Goal: Information Seeking & Learning: Learn about a topic

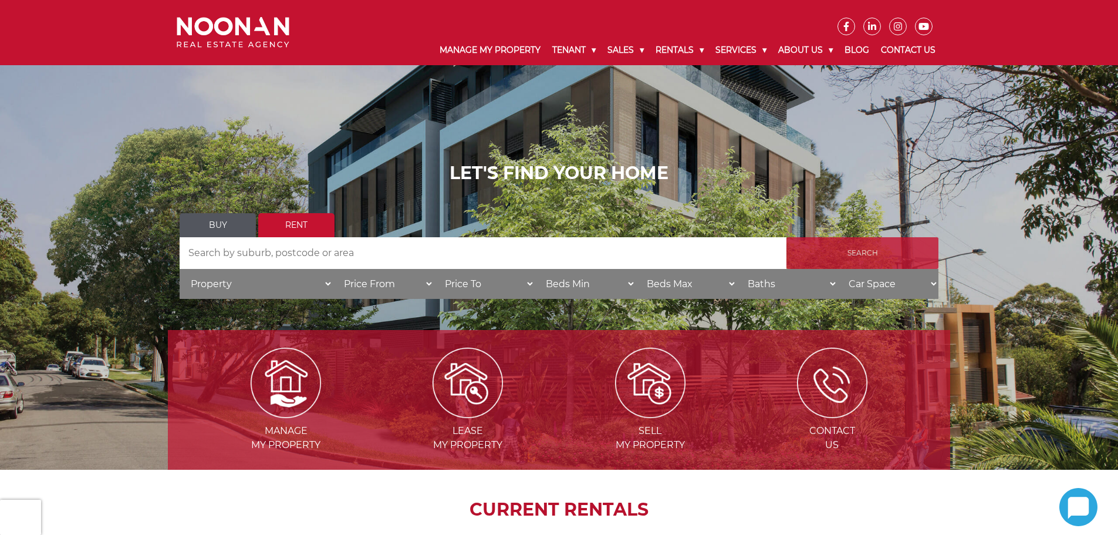
click at [827, 252] on input "Search" at bounding box center [862, 253] width 152 height 32
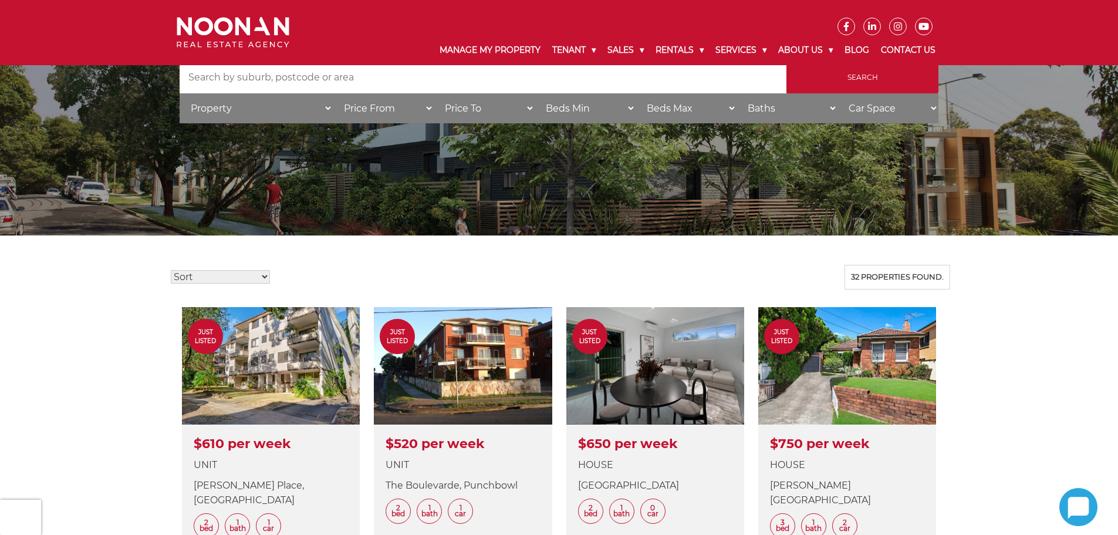
scroll to position [117, 0]
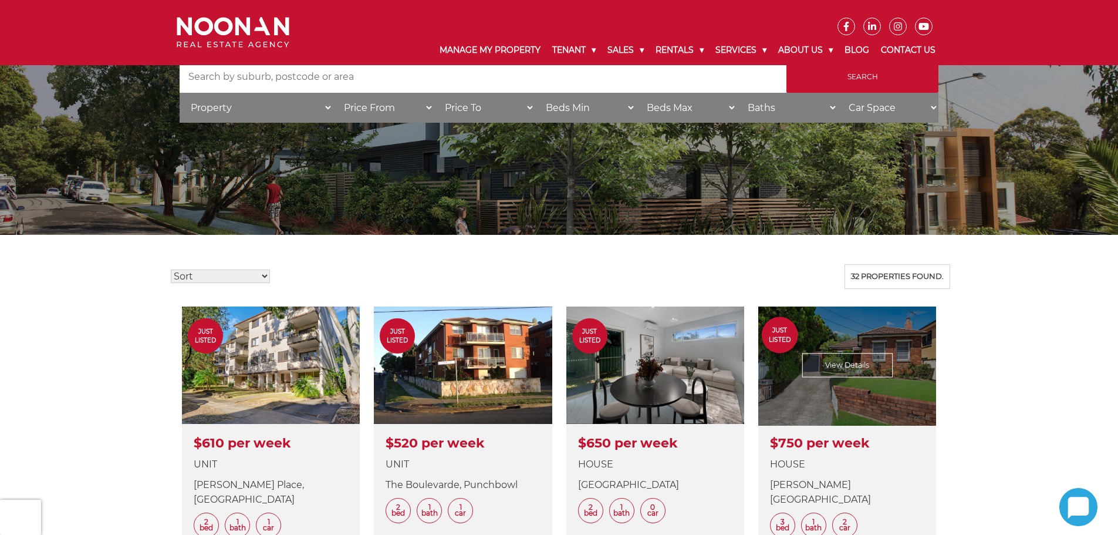
click at [877, 349] on link at bounding box center [847, 429] width 178 height 246
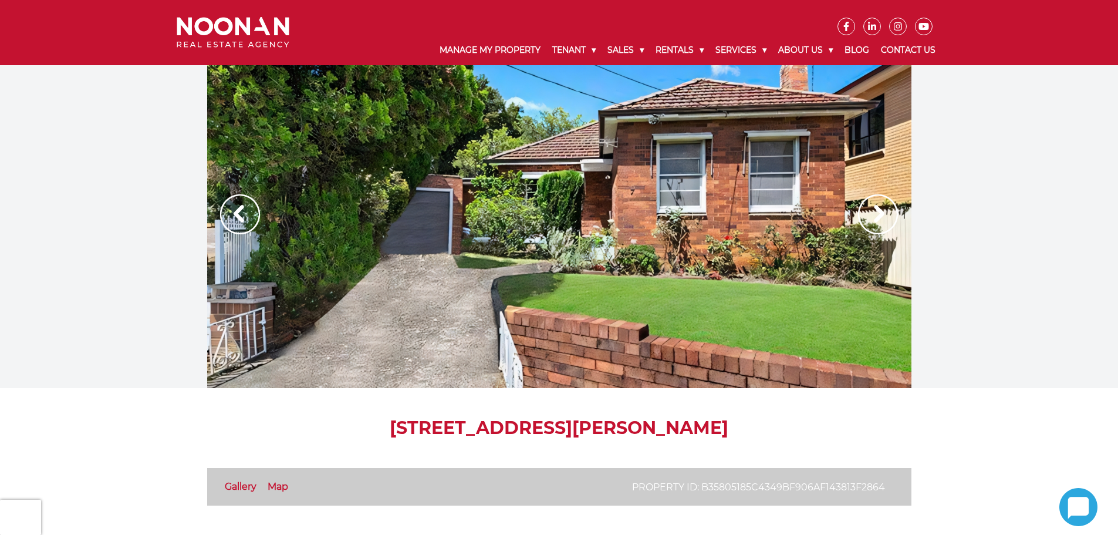
click at [878, 211] on img at bounding box center [878, 214] width 40 height 40
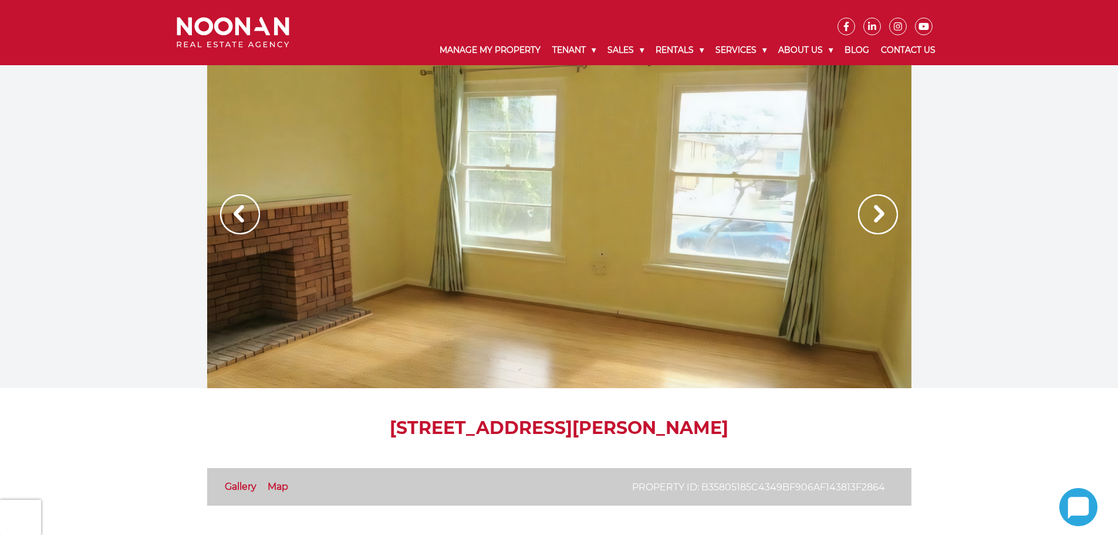
click at [878, 211] on img at bounding box center [878, 214] width 40 height 40
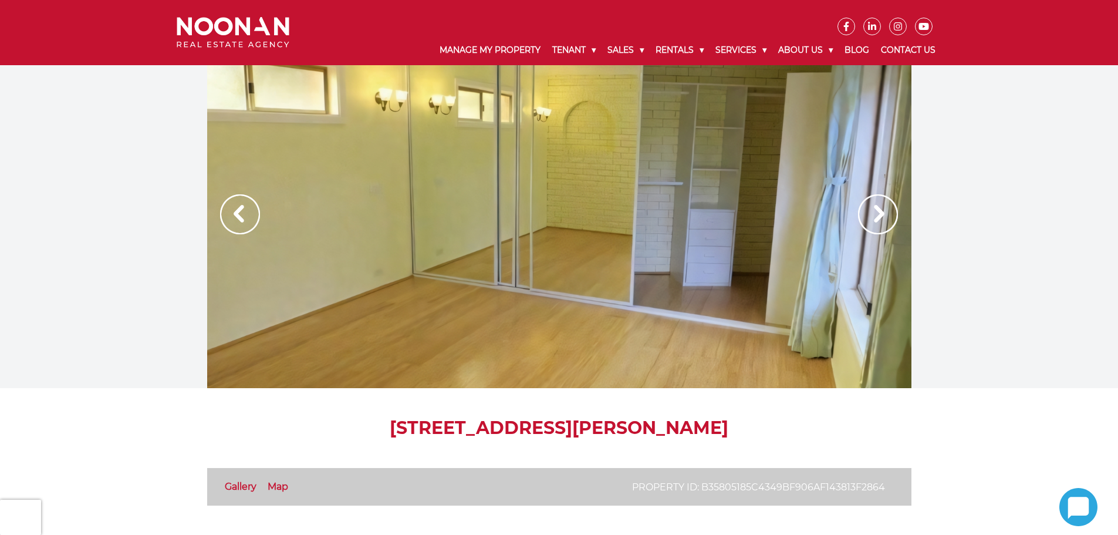
click at [878, 211] on img at bounding box center [878, 214] width 40 height 40
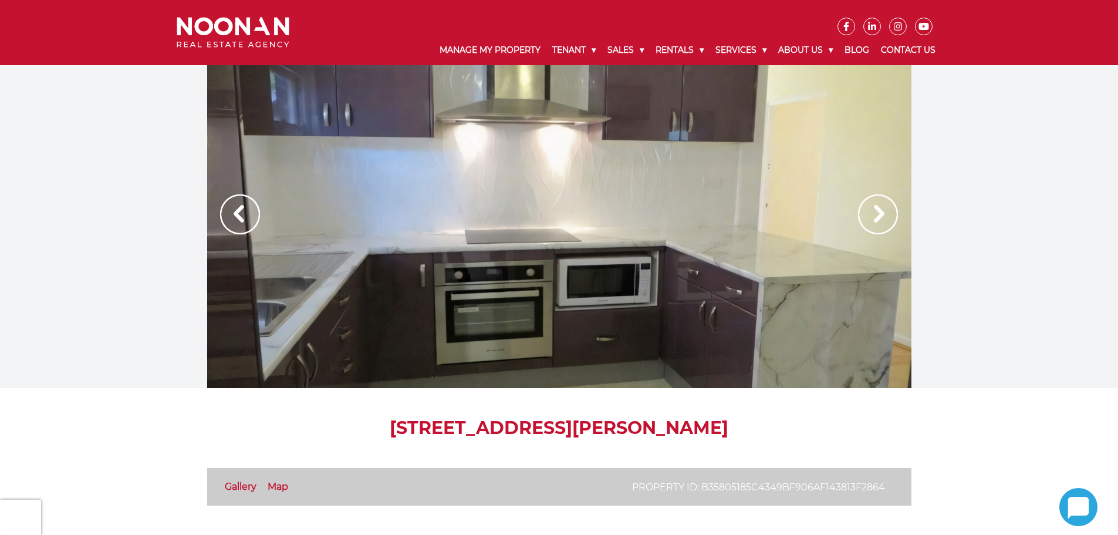
click at [878, 211] on img at bounding box center [878, 214] width 40 height 40
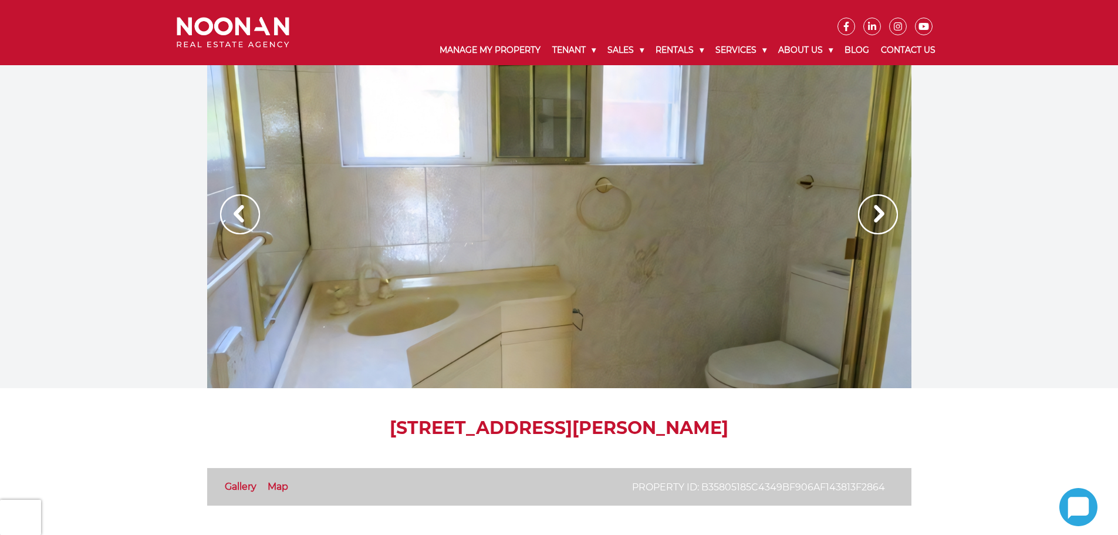
click at [878, 211] on img at bounding box center [878, 214] width 40 height 40
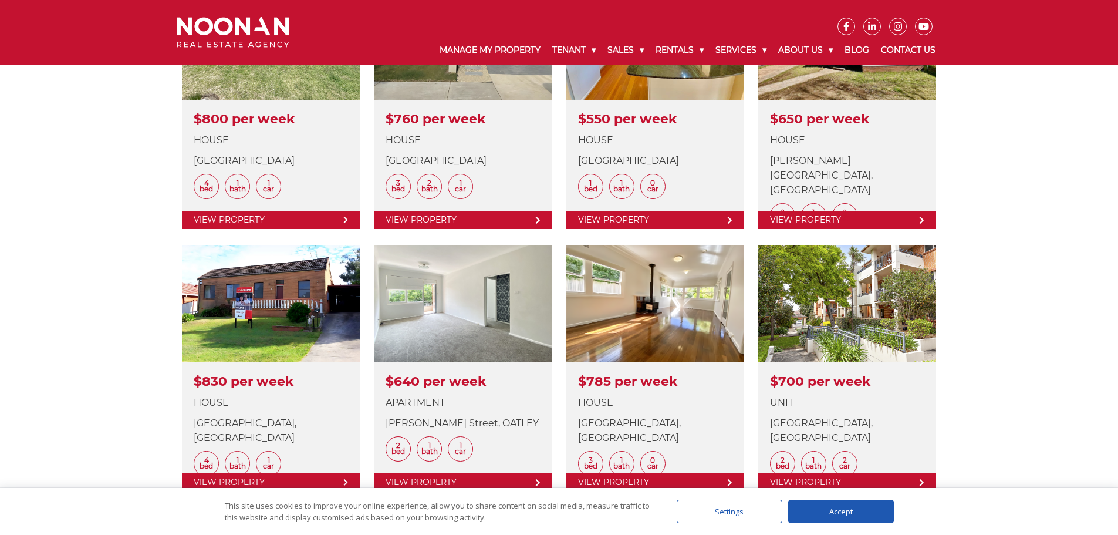
scroll to position [1232, 0]
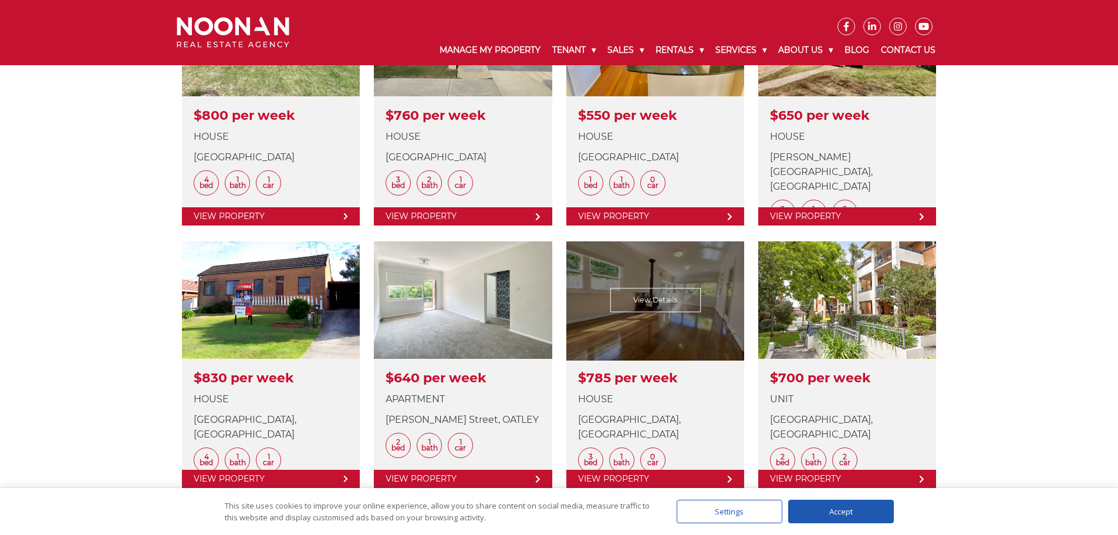
click at [703, 334] on link at bounding box center [655, 364] width 178 height 246
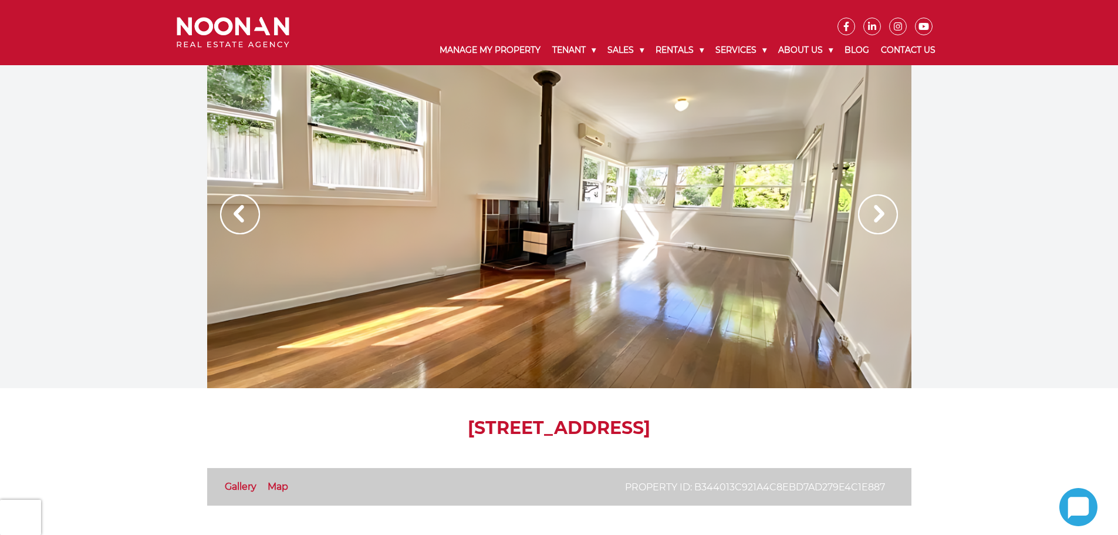
click at [869, 220] on img at bounding box center [878, 214] width 40 height 40
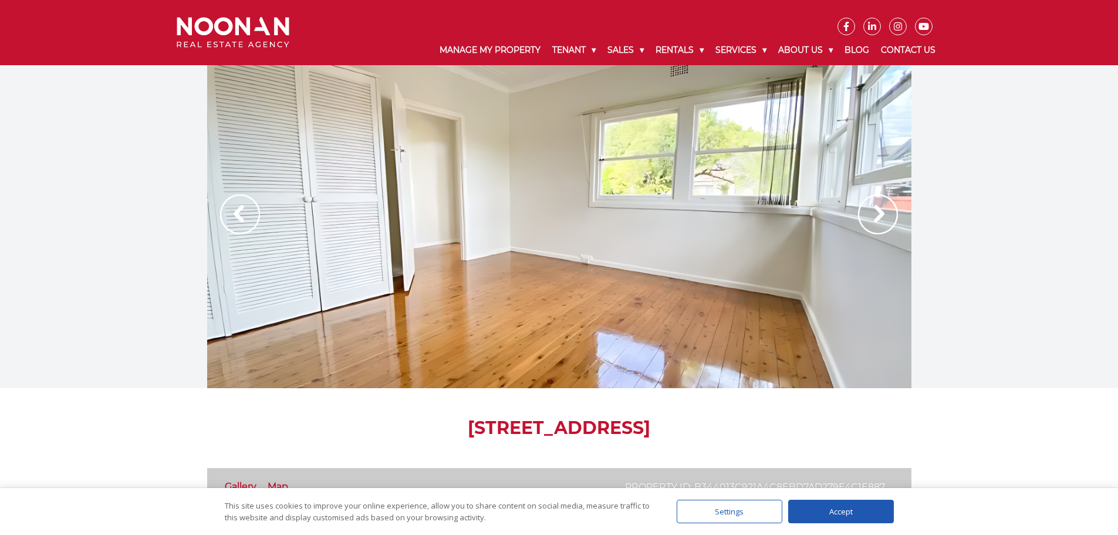
click at [869, 220] on img at bounding box center [878, 214] width 40 height 40
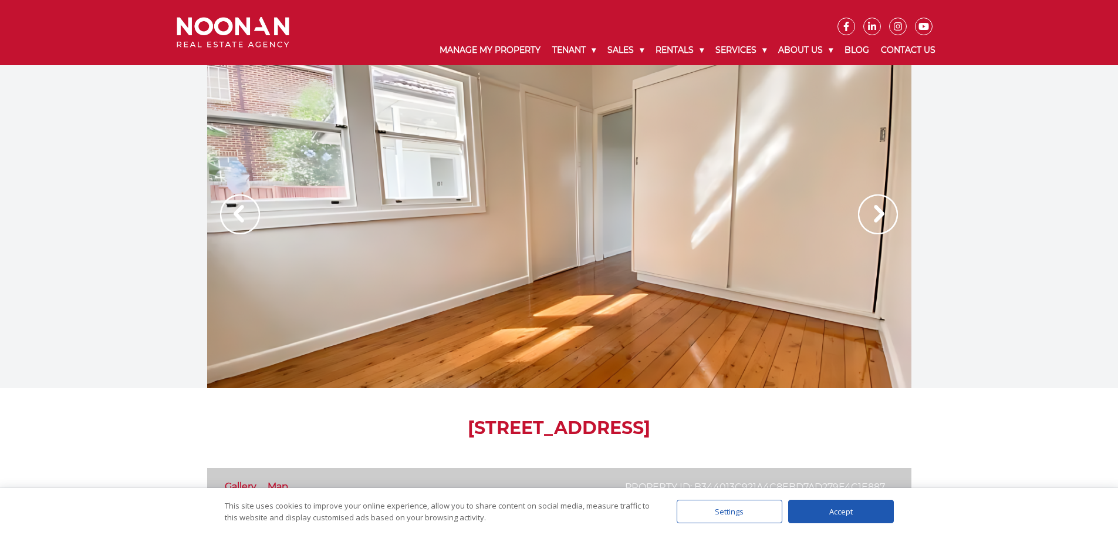
click at [869, 220] on img at bounding box center [878, 214] width 40 height 40
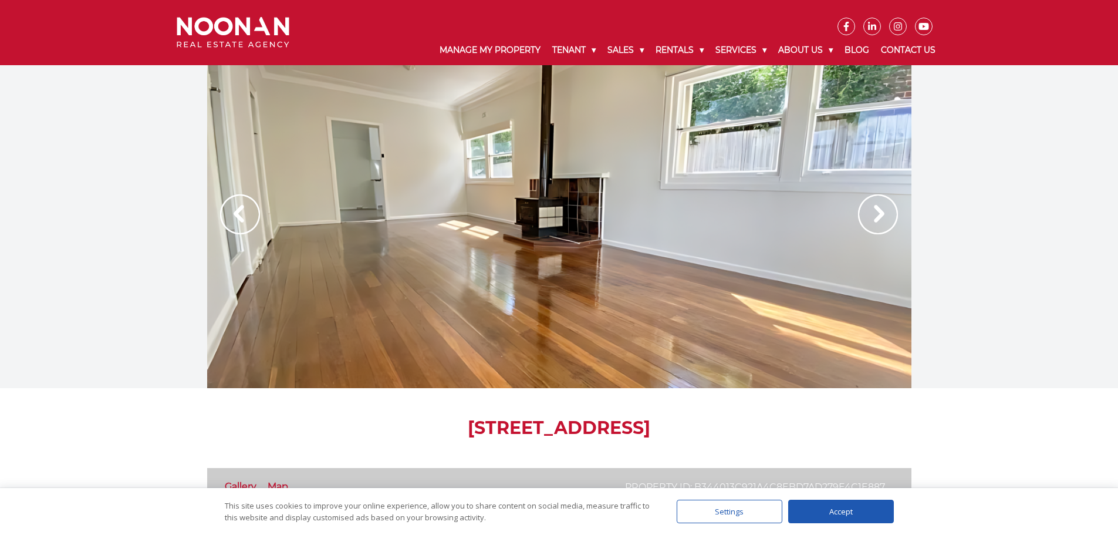
click at [869, 220] on img at bounding box center [878, 214] width 40 height 40
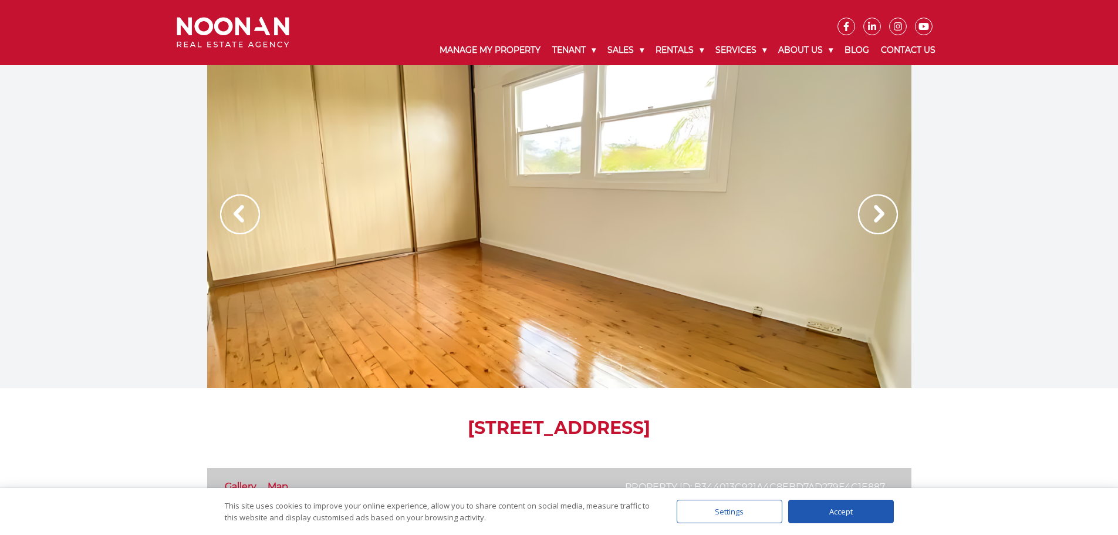
click at [869, 220] on img at bounding box center [878, 214] width 40 height 40
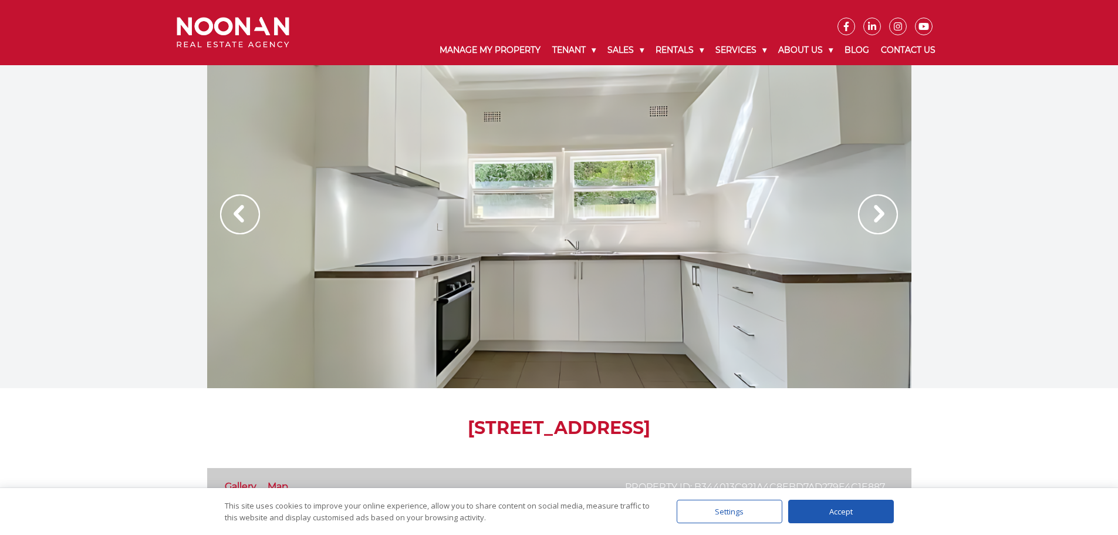
click at [869, 220] on img at bounding box center [878, 214] width 40 height 40
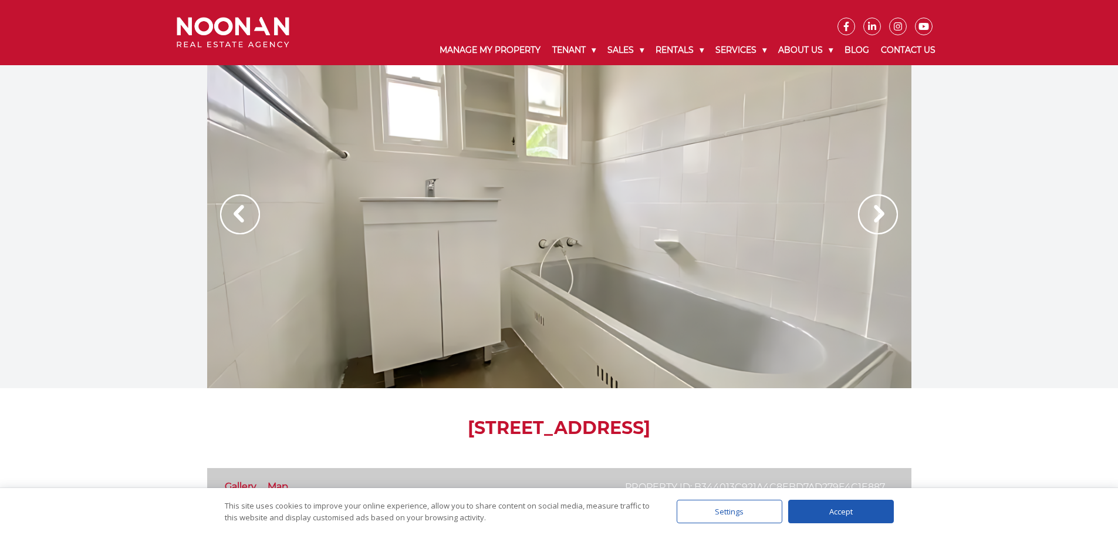
click at [869, 220] on img at bounding box center [878, 214] width 40 height 40
